Goal: Task Accomplishment & Management: Complete application form

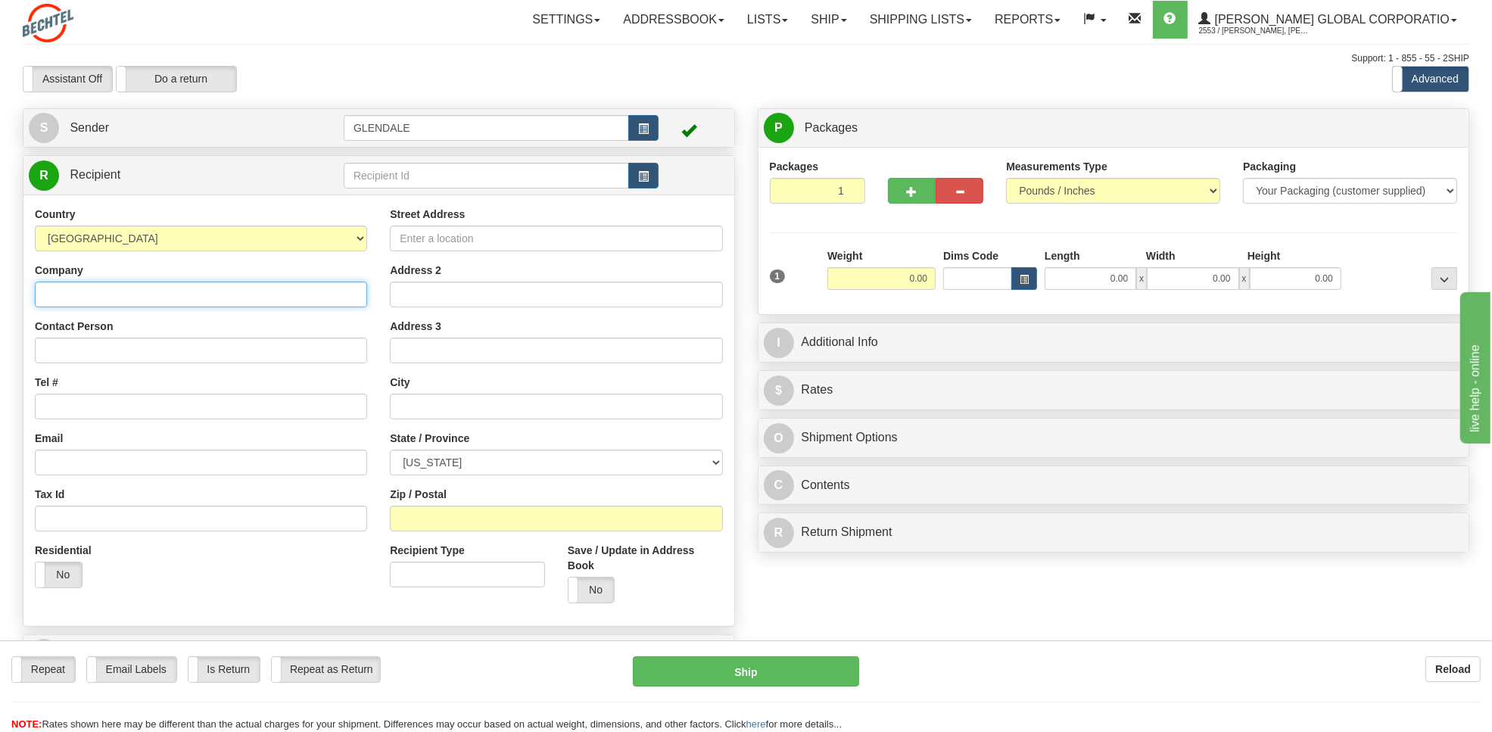
click at [112, 290] on input "Company" at bounding box center [201, 295] width 332 height 26
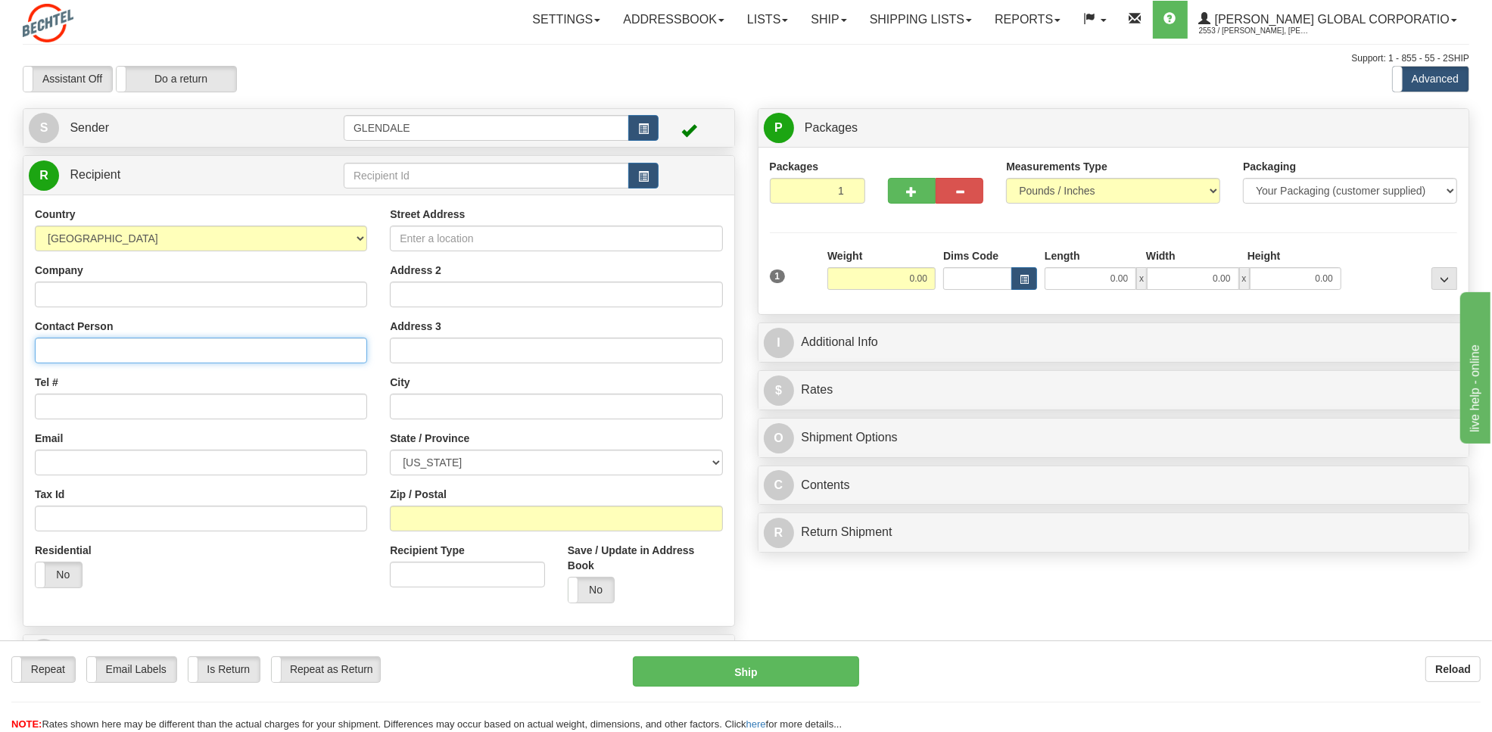
click at [83, 345] on input "Contact Person" at bounding box center [201, 351] width 332 height 26
paste input "[PERSON_NAME] MS 32"
type input "[PERSON_NAME] MS 32"
click at [114, 303] on input "Company" at bounding box center [201, 295] width 332 height 26
paste input "[PERSON_NAME] Energy"
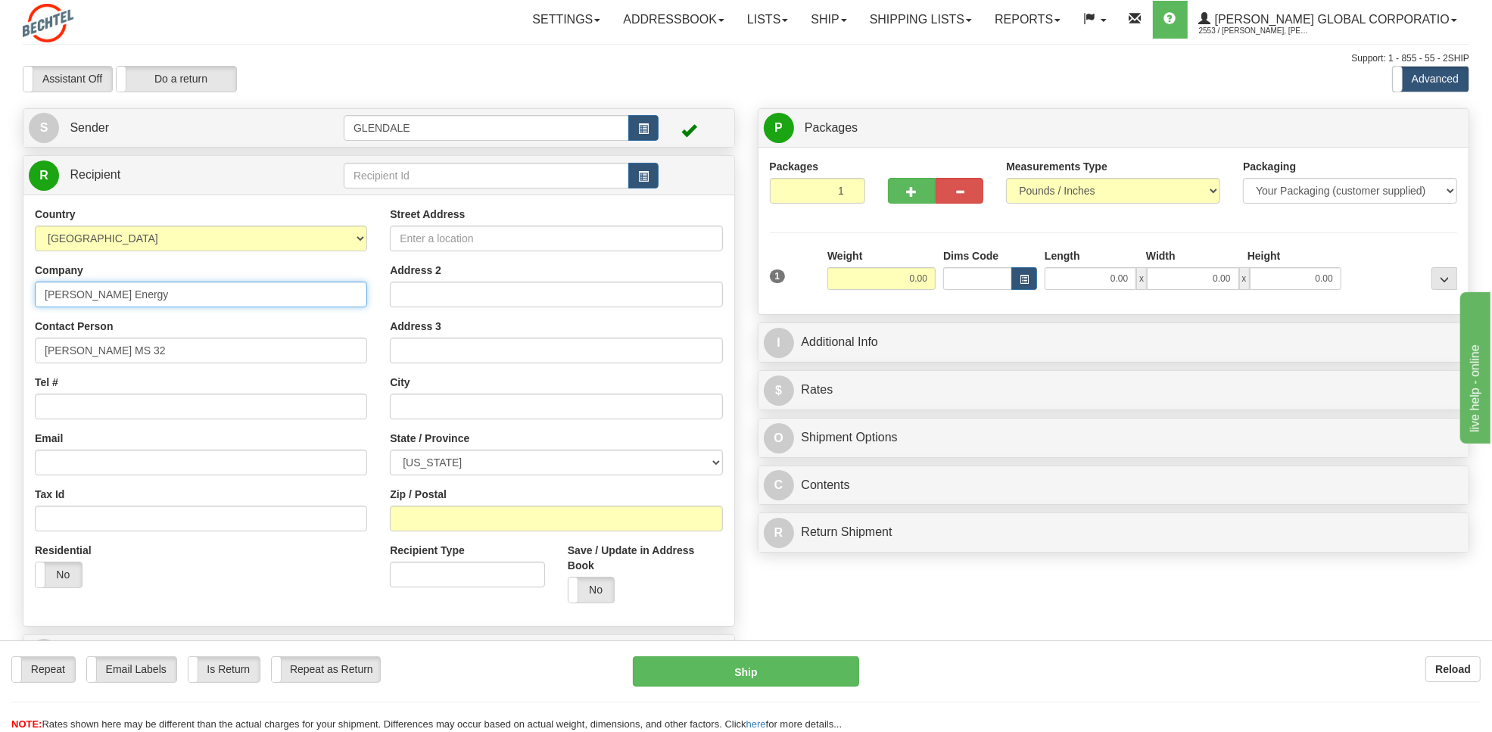
type input "[PERSON_NAME] Energy"
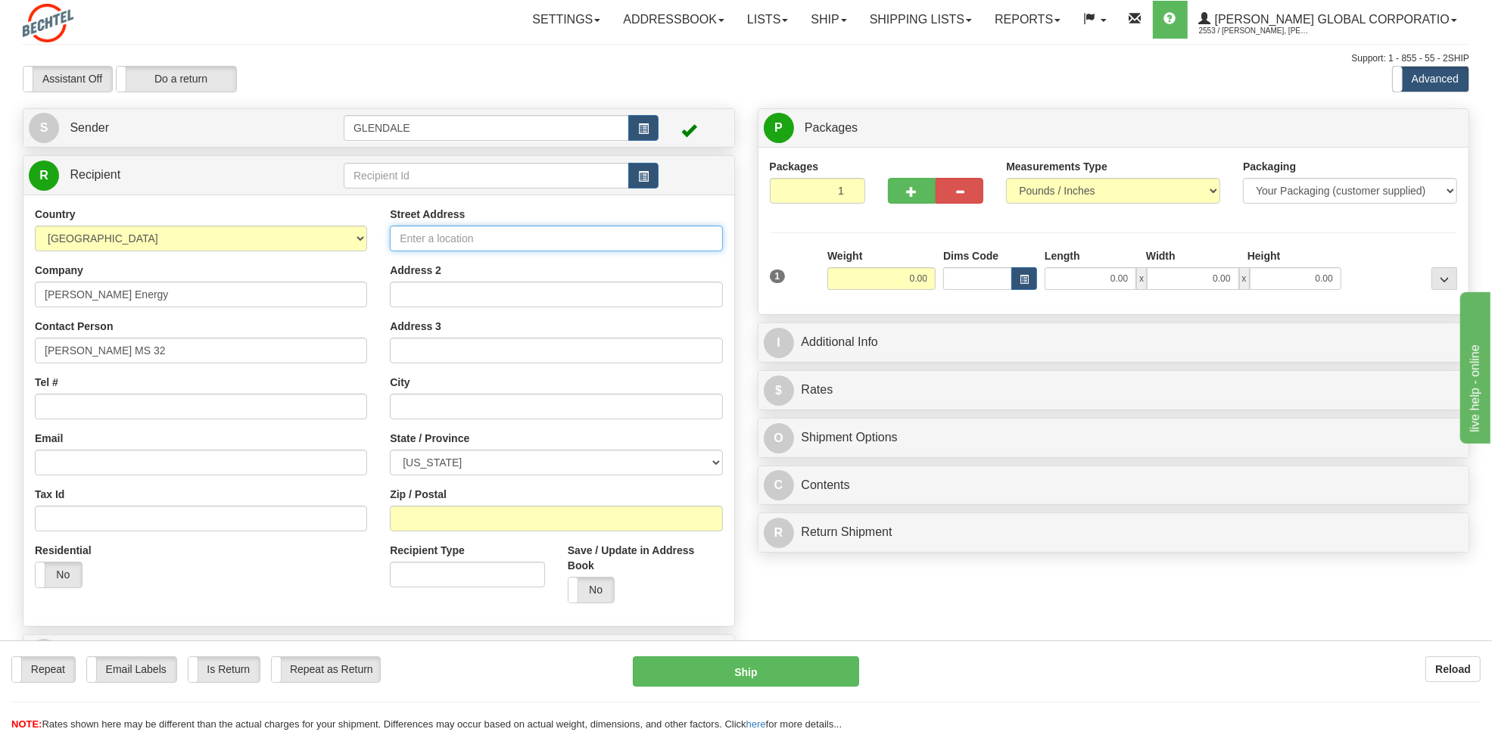
click at [439, 243] on input "Street Address" at bounding box center [556, 239] width 332 height 26
paste input "[STREET_ADDRESS]"
type input "[STREET_ADDRESS]"
click at [418, 404] on input "text" at bounding box center [556, 407] width 332 height 26
paste input "[GEOGRAPHIC_DATA]"
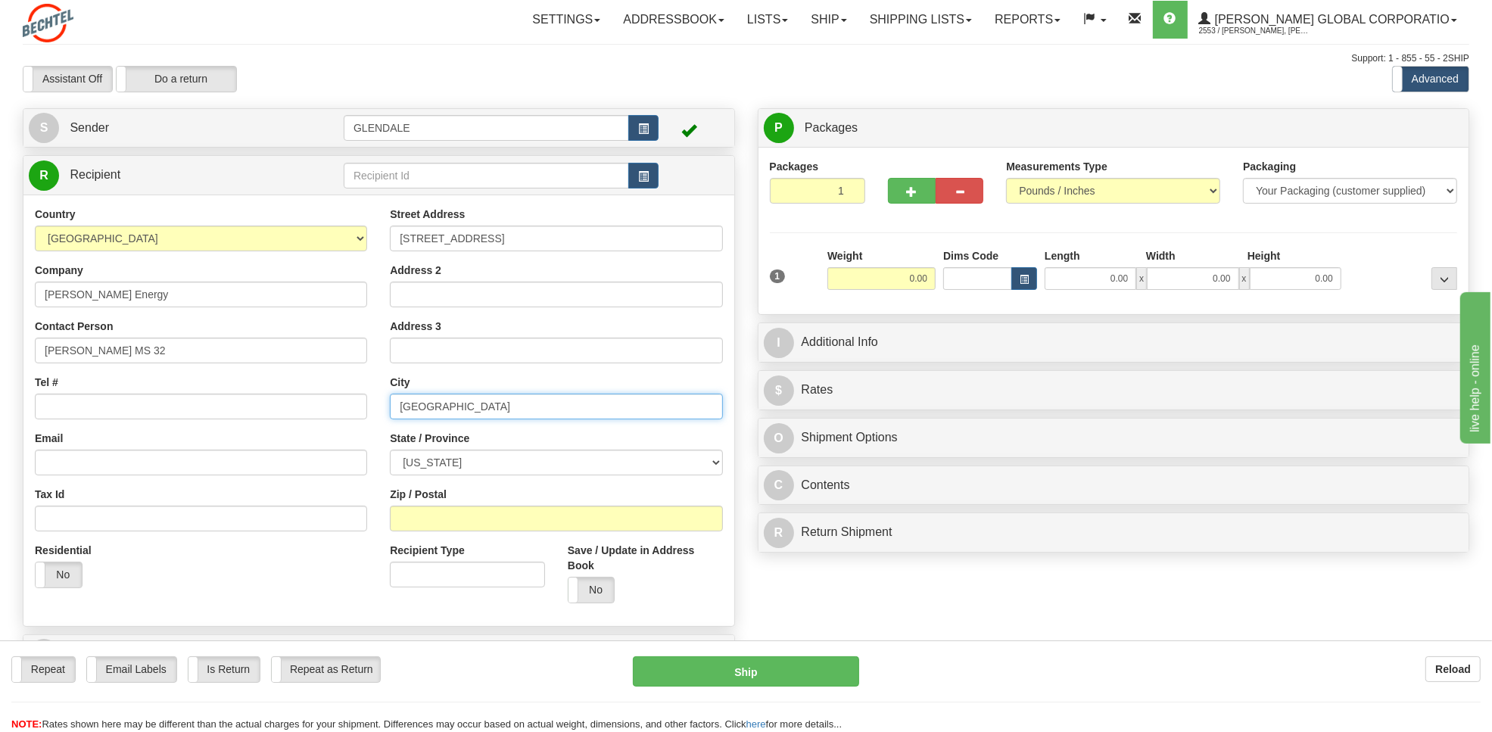
type input "[GEOGRAPHIC_DATA]"
click at [513, 466] on select "[US_STATE] [US_STATE] [US_STATE] [US_STATE] Armed Forces America Armed Forces E…" at bounding box center [556, 463] width 332 height 26
select select "[GEOGRAPHIC_DATA]"
click at [390, 451] on select "[US_STATE] [US_STATE] [US_STATE] [US_STATE] Armed Forces America Armed Forces E…" at bounding box center [556, 463] width 332 height 26
click at [429, 524] on input "Zip / Postal" at bounding box center [556, 519] width 332 height 26
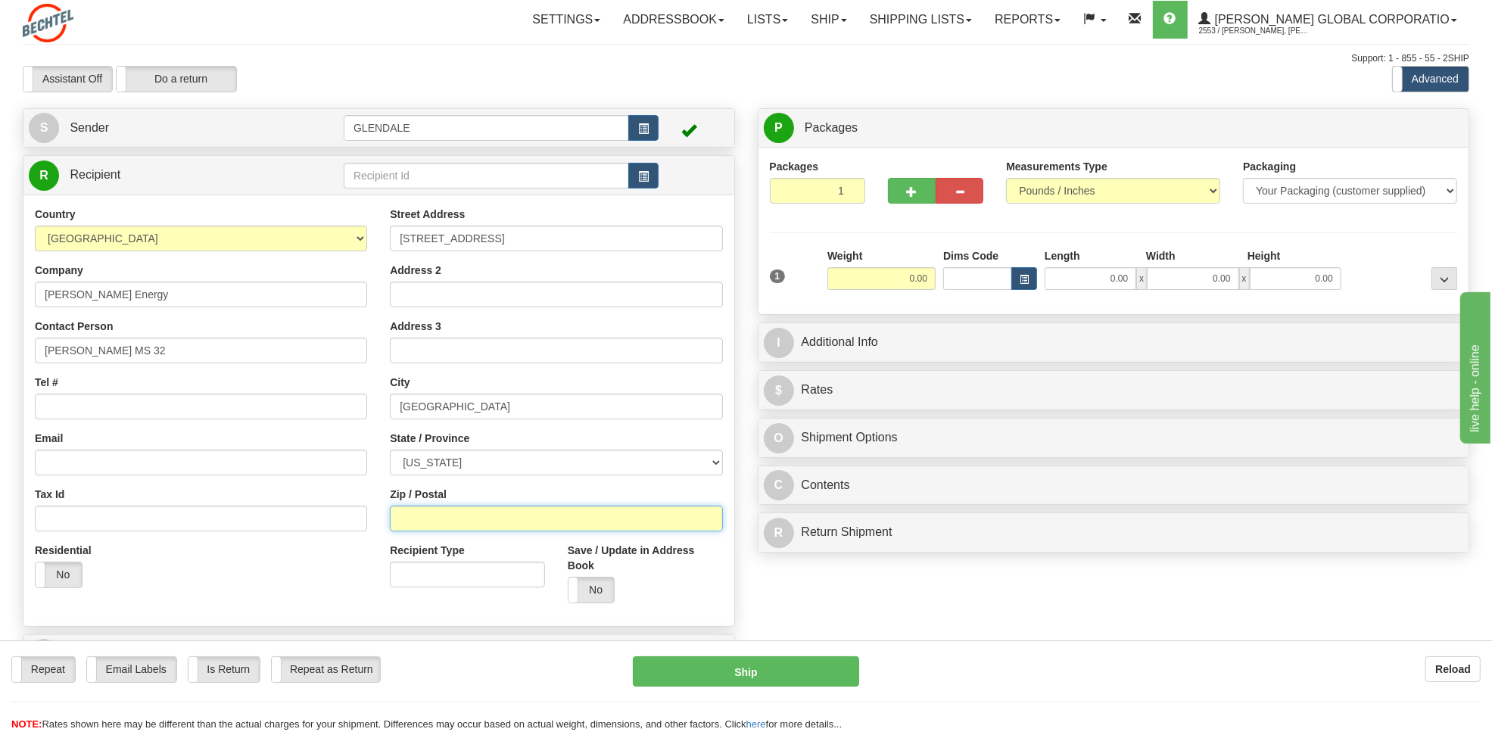
paste input "77042"
type input "77042"
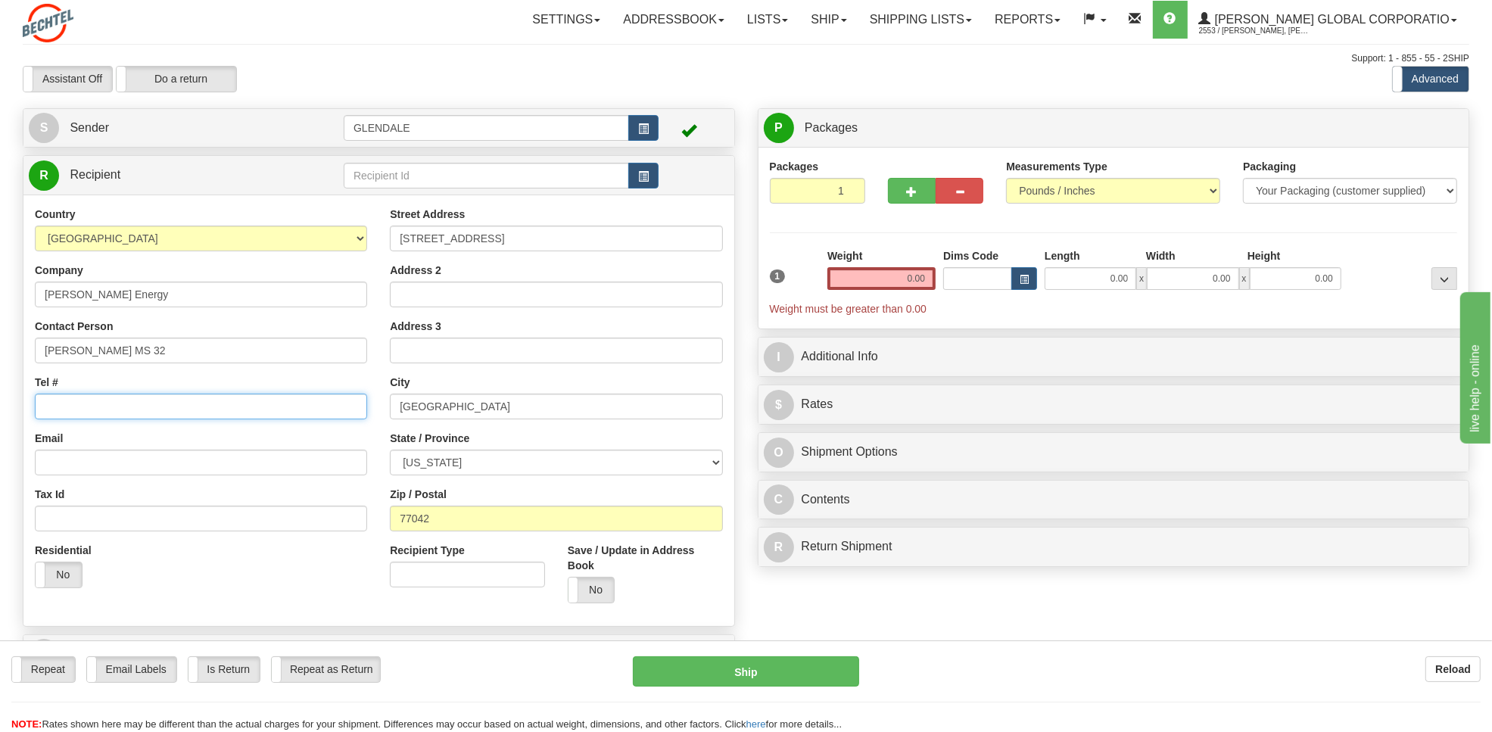
click at [51, 413] on input "Tel #" at bounding box center [201, 407] width 332 height 26
paste input "[PHONE_NUMBER]"
type input "[PHONE_NUMBER]"
click at [1321, 194] on select "Your Packaging (customer supplied) Envelope (carrier supplied) Pack (carrier su…" at bounding box center [1350, 191] width 214 height 26
select select "2"
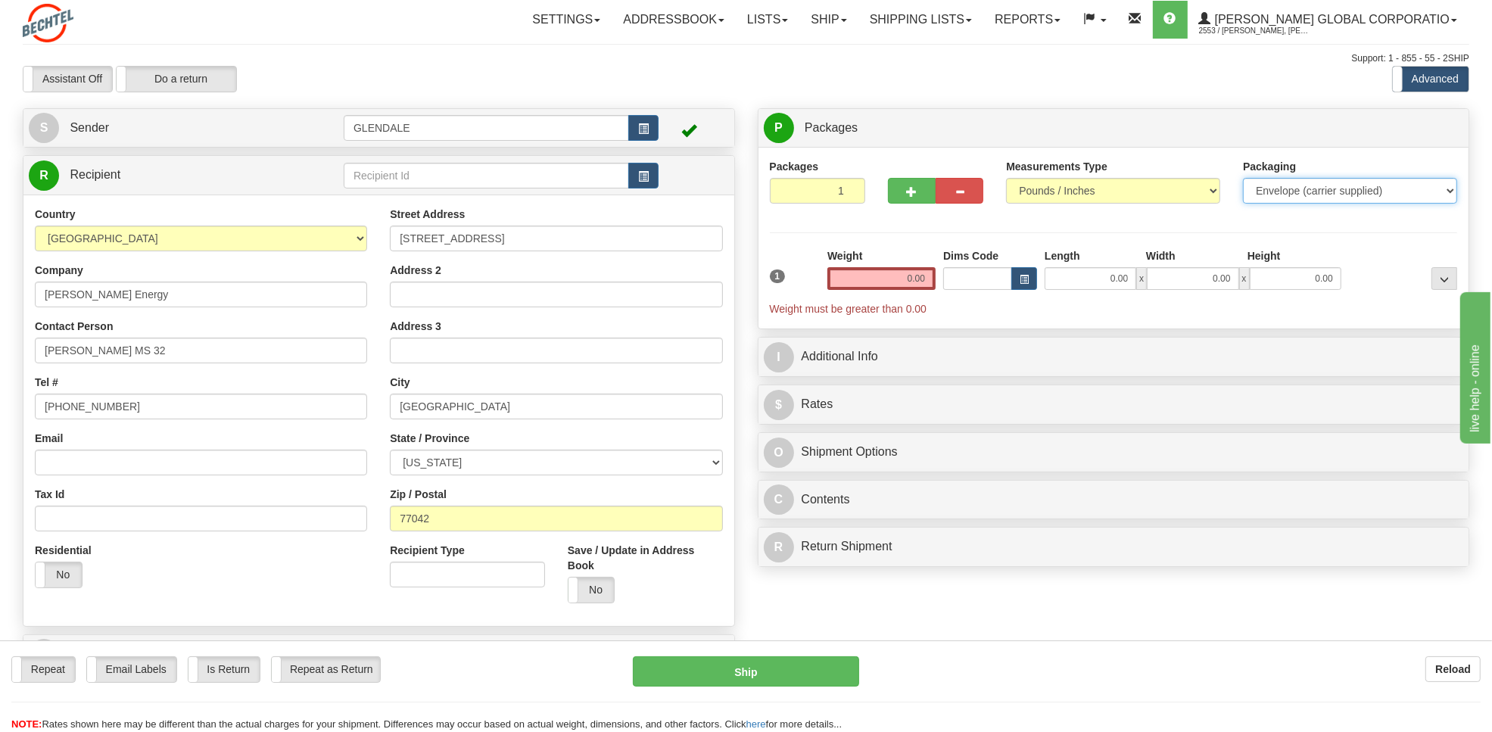
click at [1243, 179] on select "Your Packaging (customer supplied) Envelope (carrier supplied) Pack (carrier su…" at bounding box center [1350, 191] width 214 height 26
click at [918, 273] on input "0.00" at bounding box center [882, 278] width 108 height 23
type input "o"
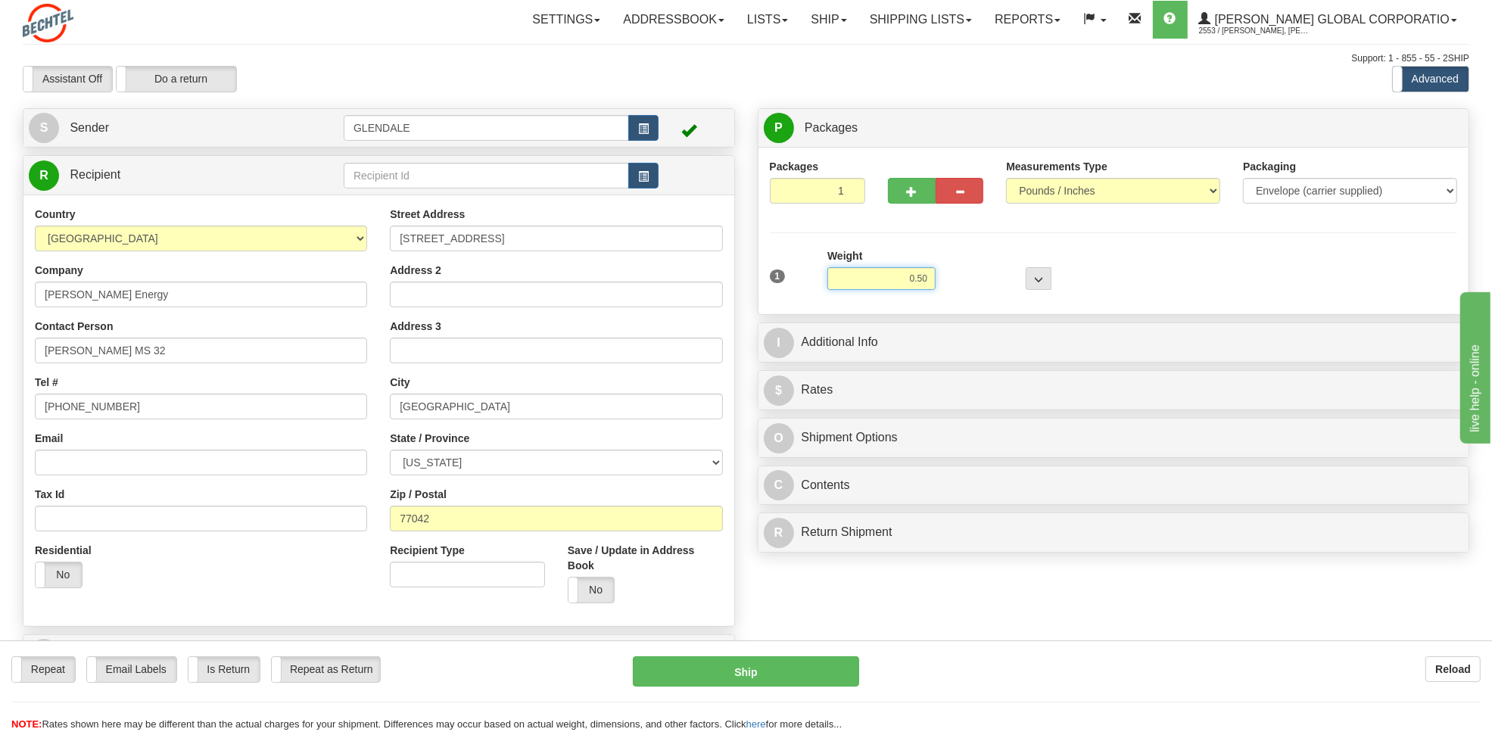
type input "0.50"
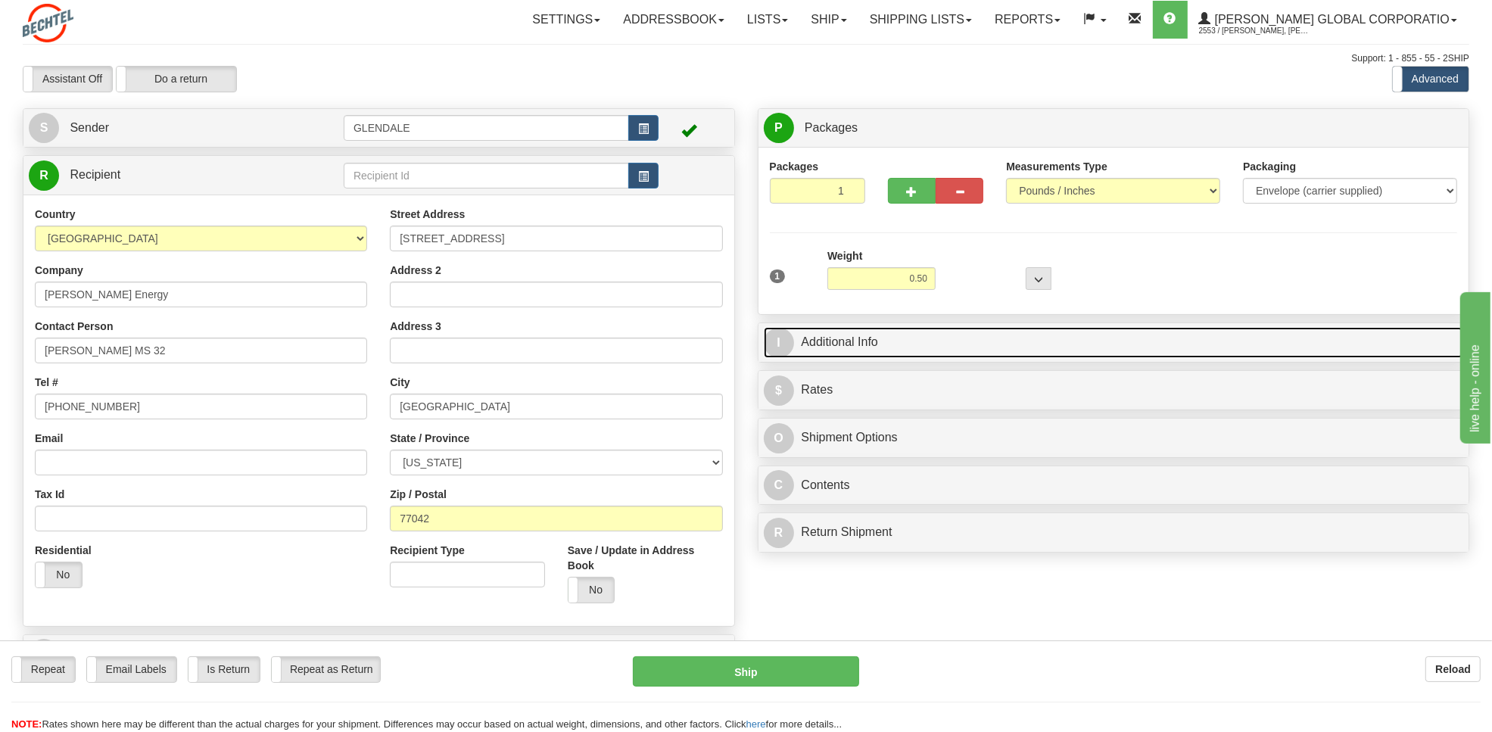
click at [865, 337] on link "I Additional Info" at bounding box center [1114, 342] width 700 height 31
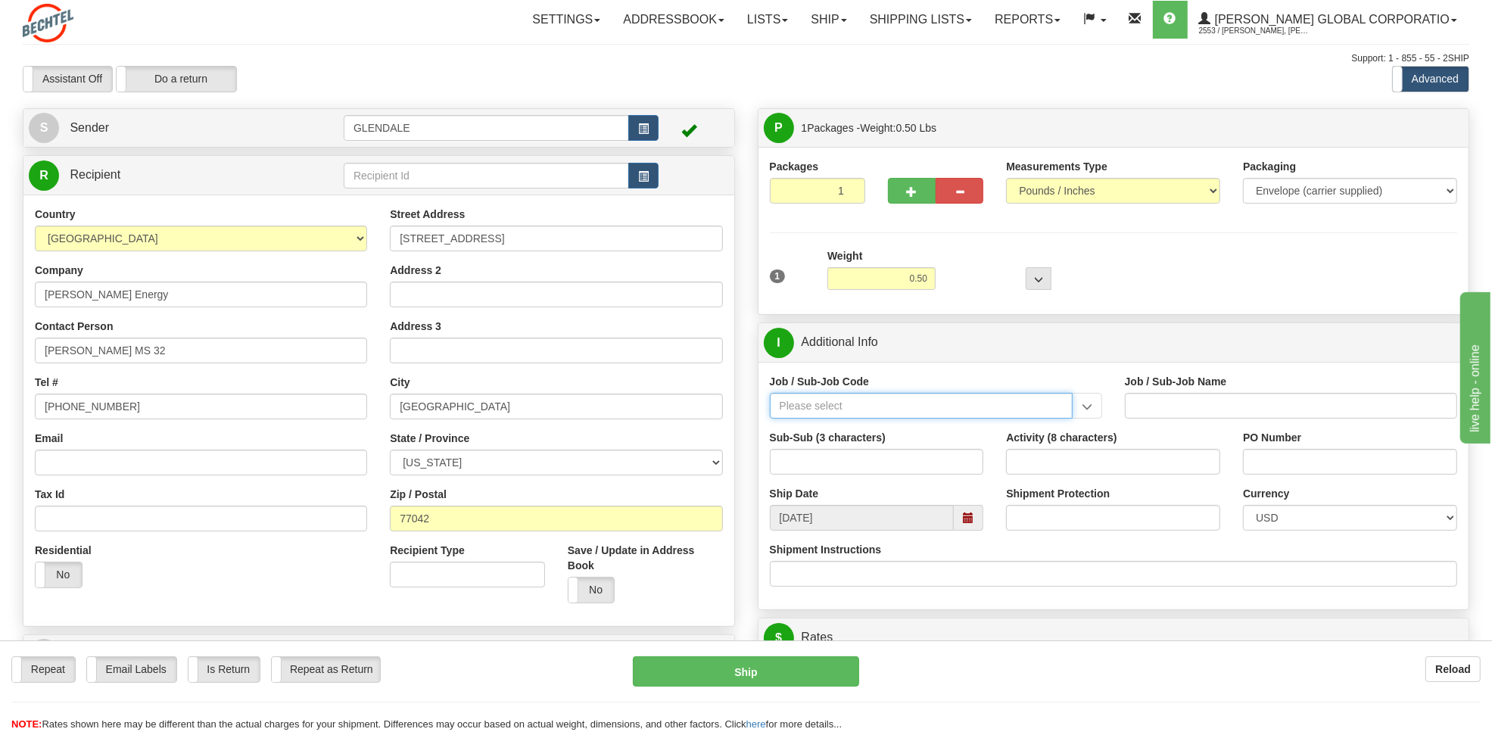
click at [825, 405] on input "Job / Sub-Job Code" at bounding box center [921, 406] width 303 height 26
paste input "57550"
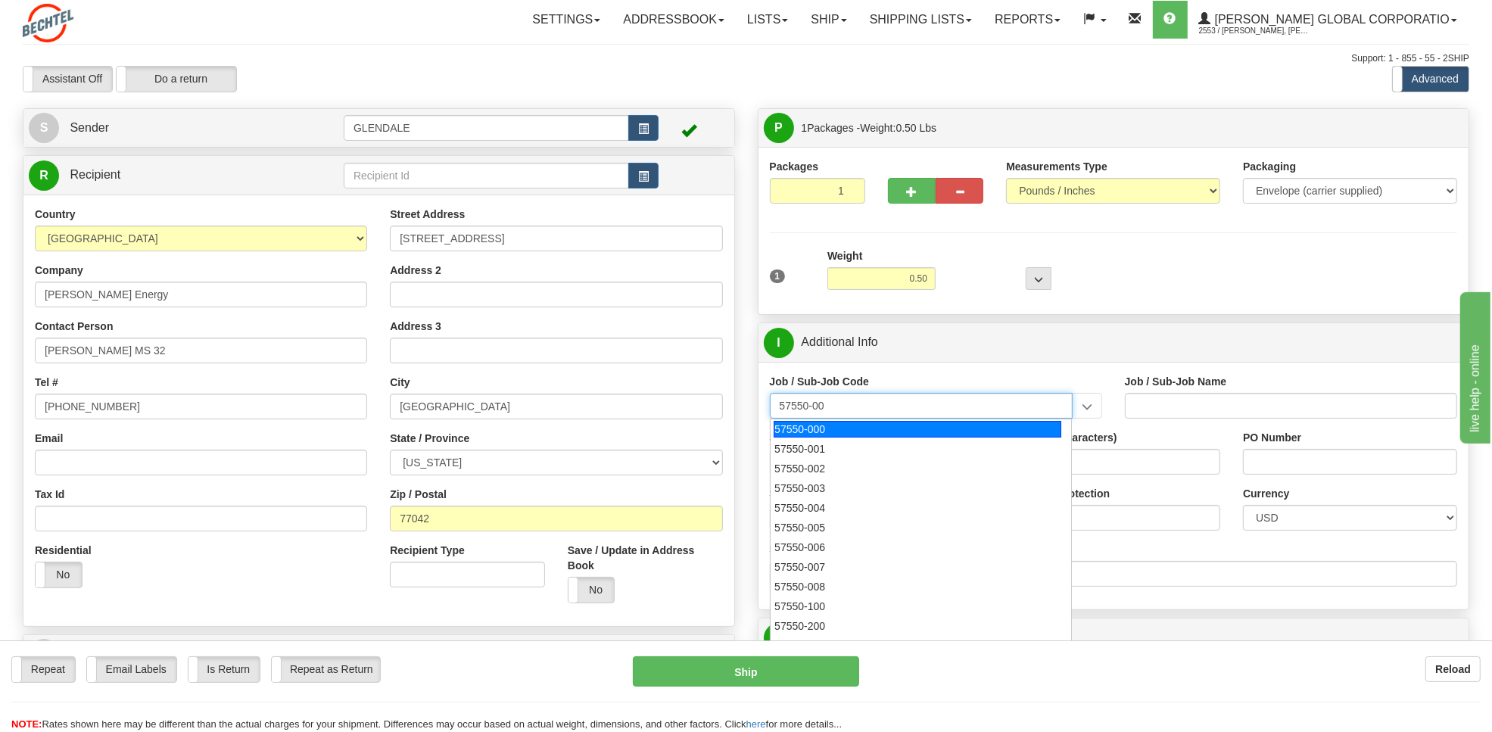
type input "57550-006"
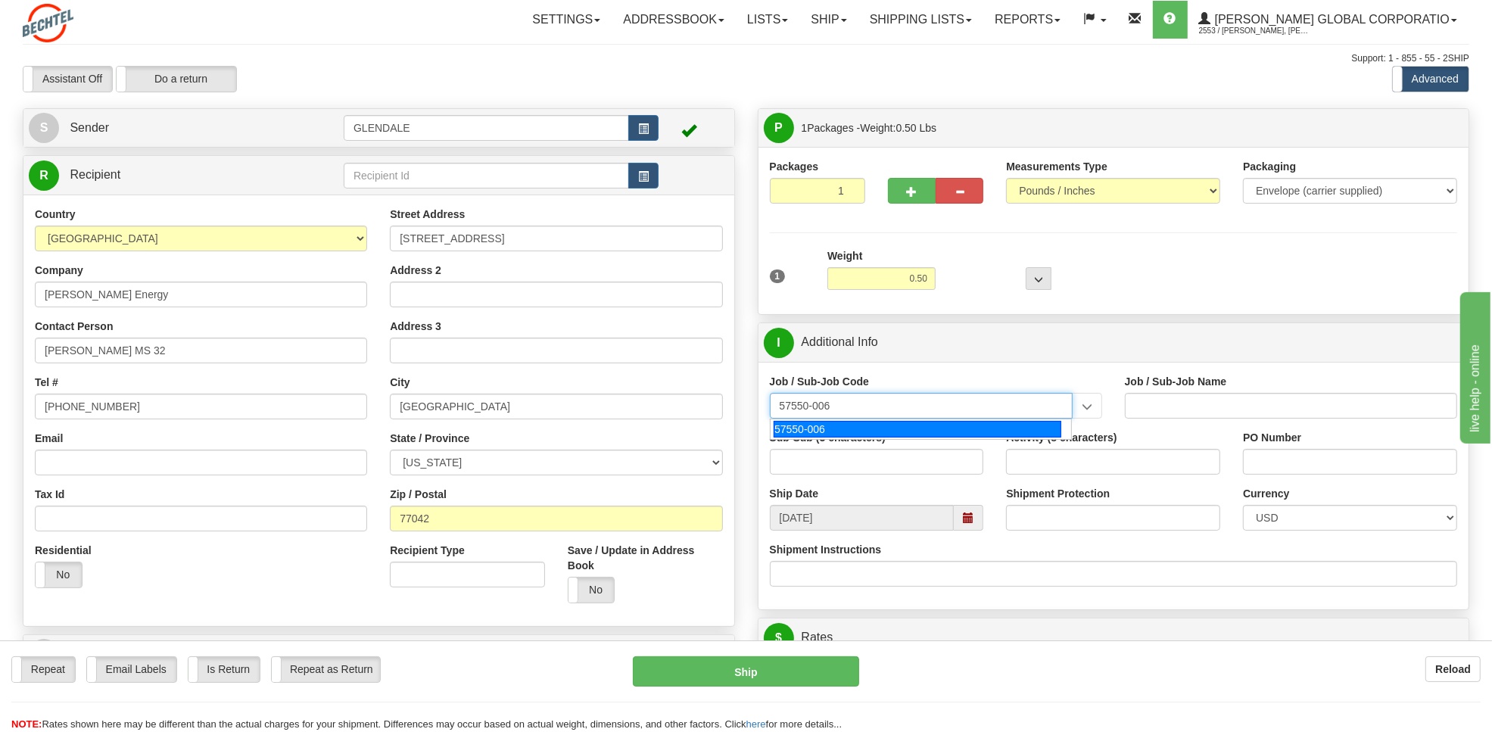
click at [804, 435] on div "57550-006" at bounding box center [918, 429] width 288 height 17
type input "GBU BD BASIC - BD BASIC - MARKETING"
type input "57550-006"
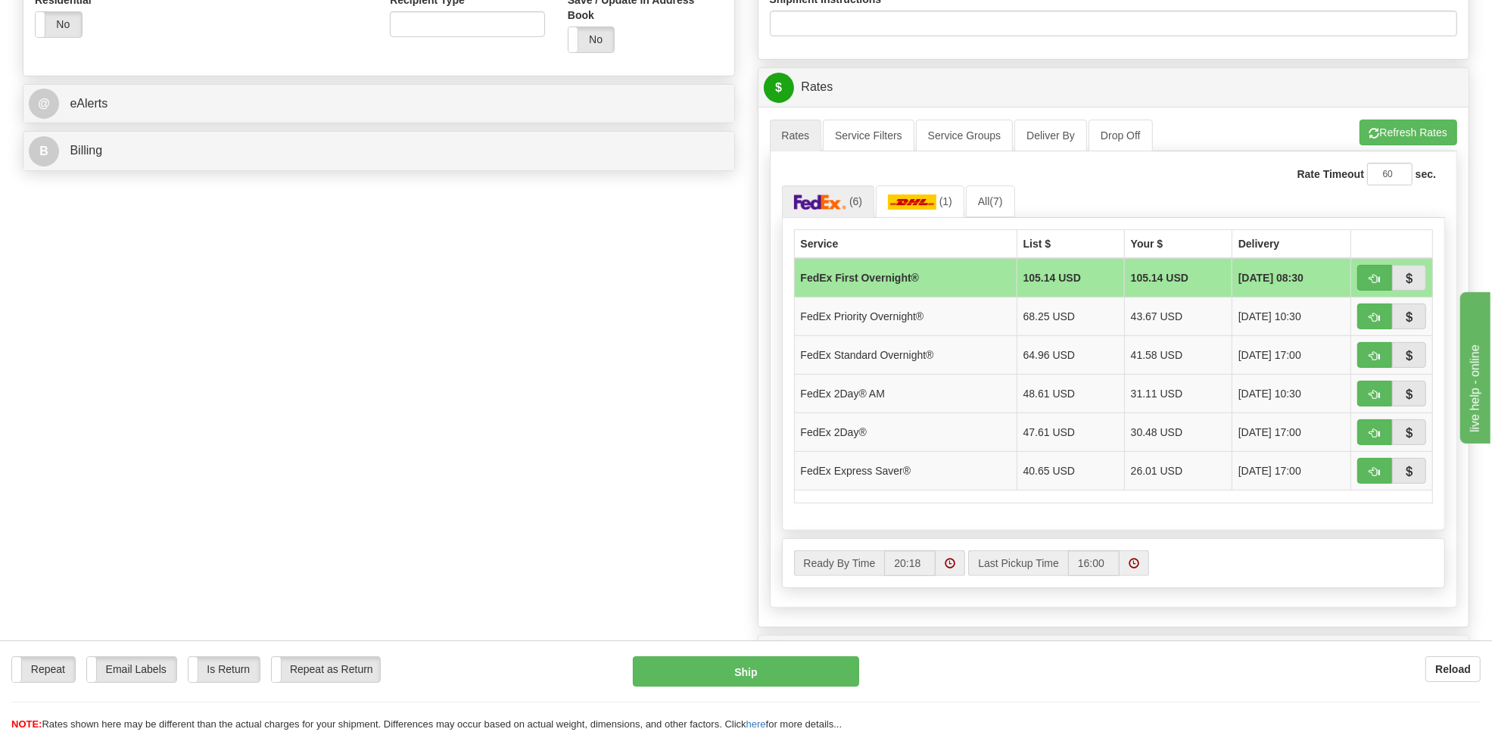
scroll to position [579, 0]
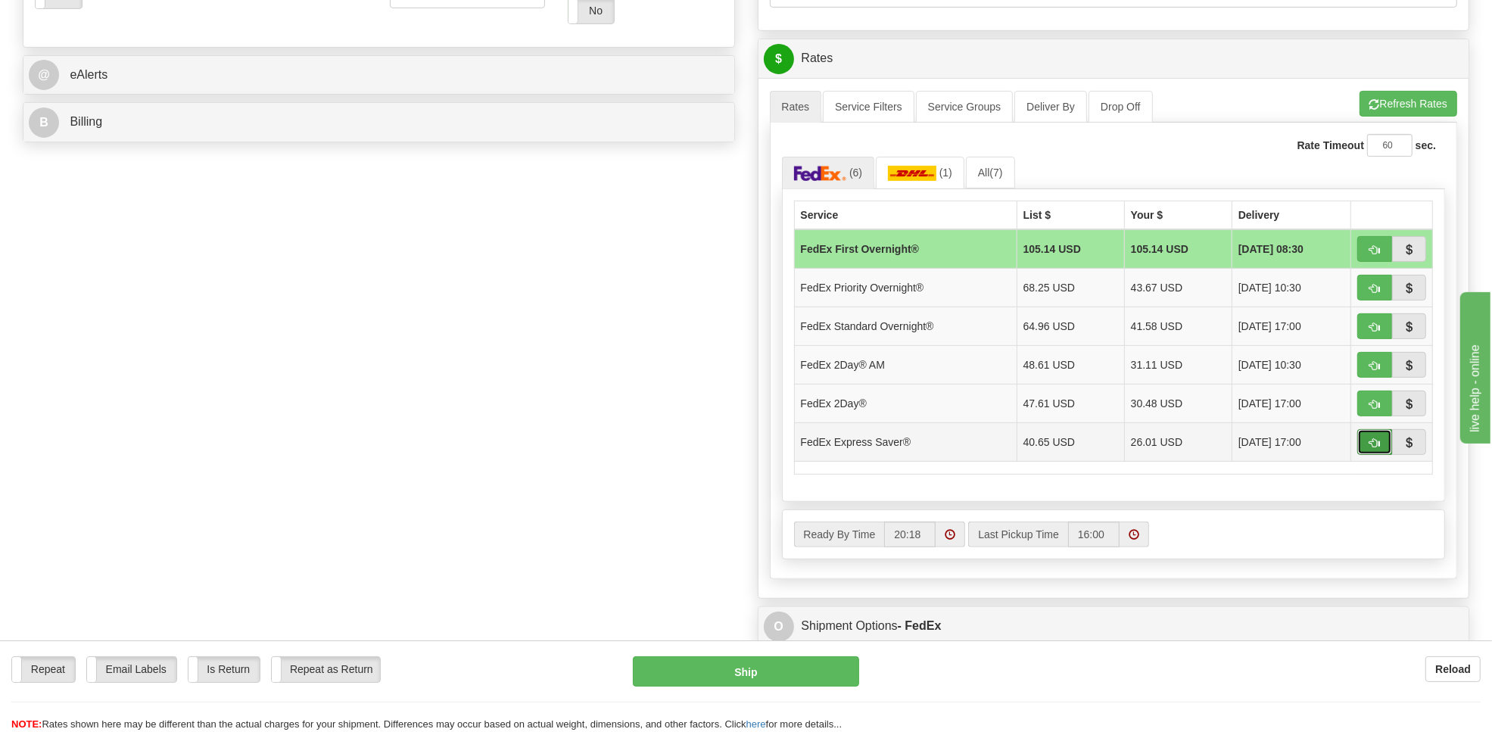
click at [1373, 448] on span "button" at bounding box center [1375, 443] width 11 height 10
type input "20"
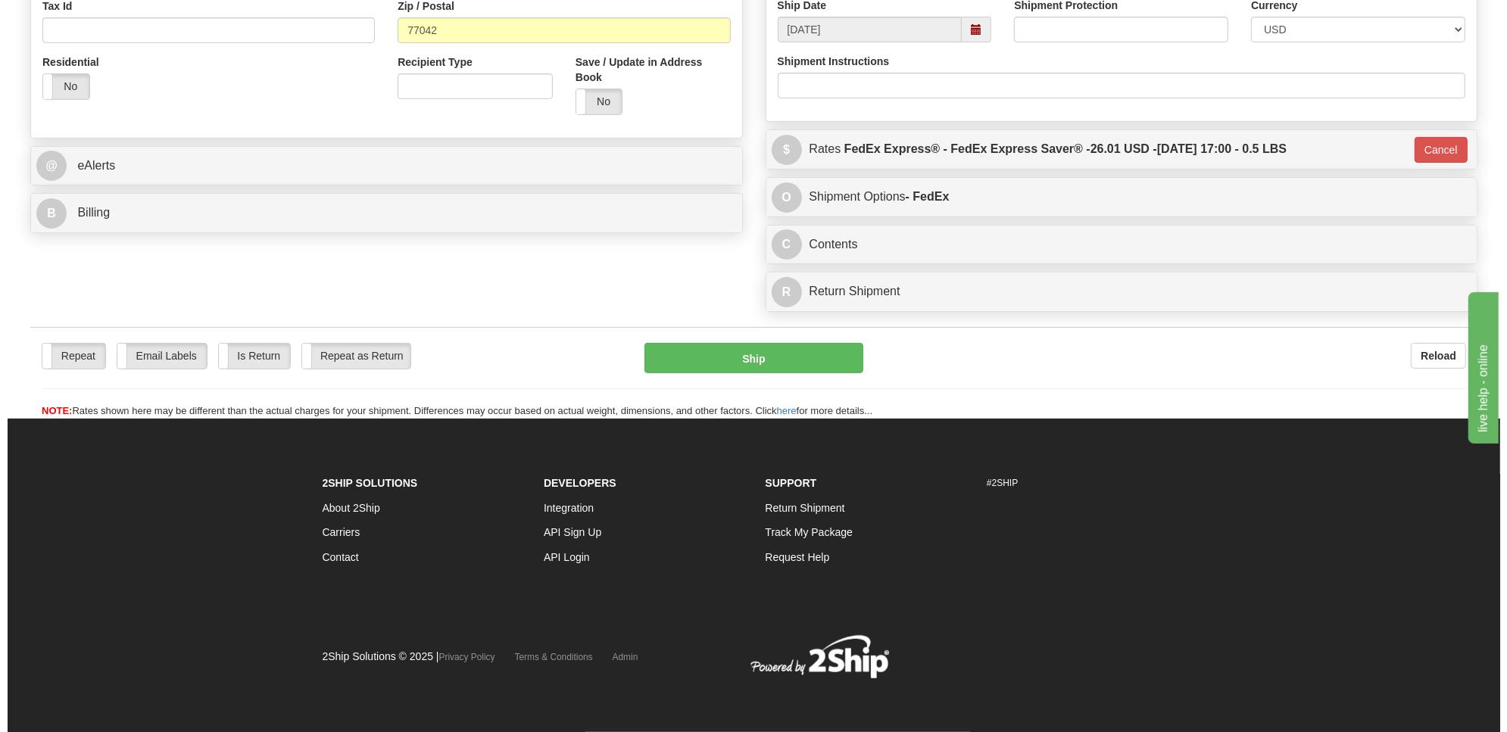
scroll to position [493, 0]
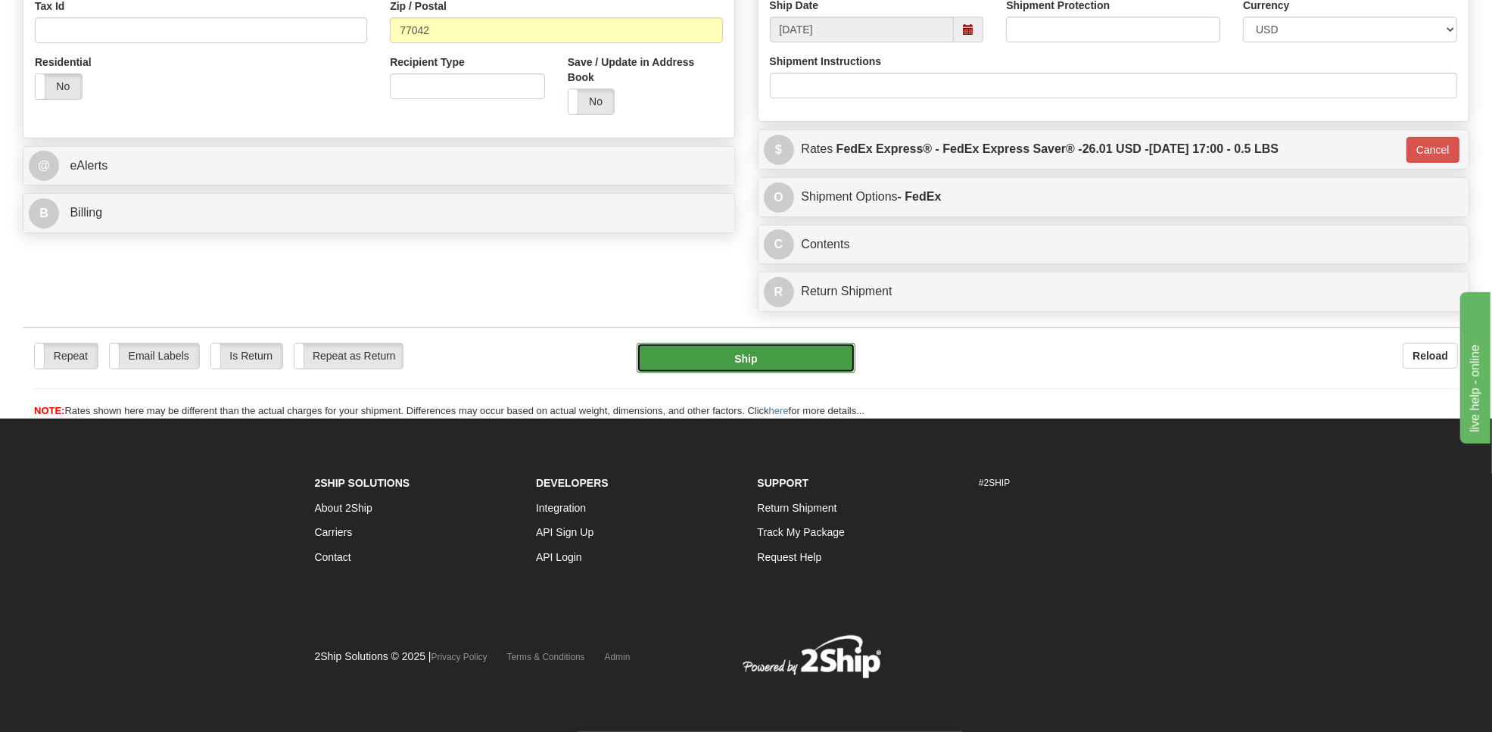
click at [731, 363] on button "Ship" at bounding box center [746, 358] width 218 height 30
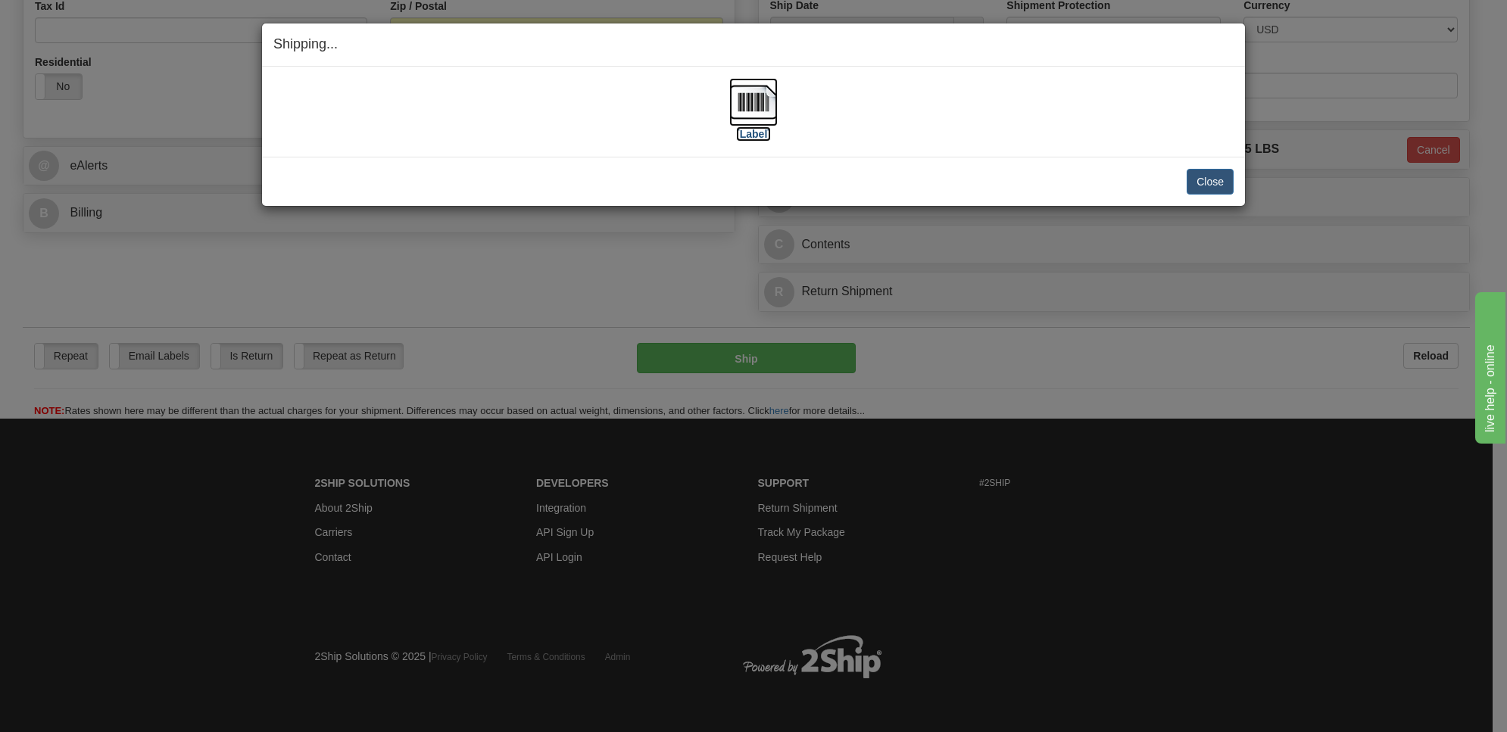
click at [746, 95] on img at bounding box center [753, 102] width 48 height 48
click at [1198, 179] on button "Close" at bounding box center [1210, 182] width 47 height 26
